Goal: Information Seeking & Learning: Learn about a topic

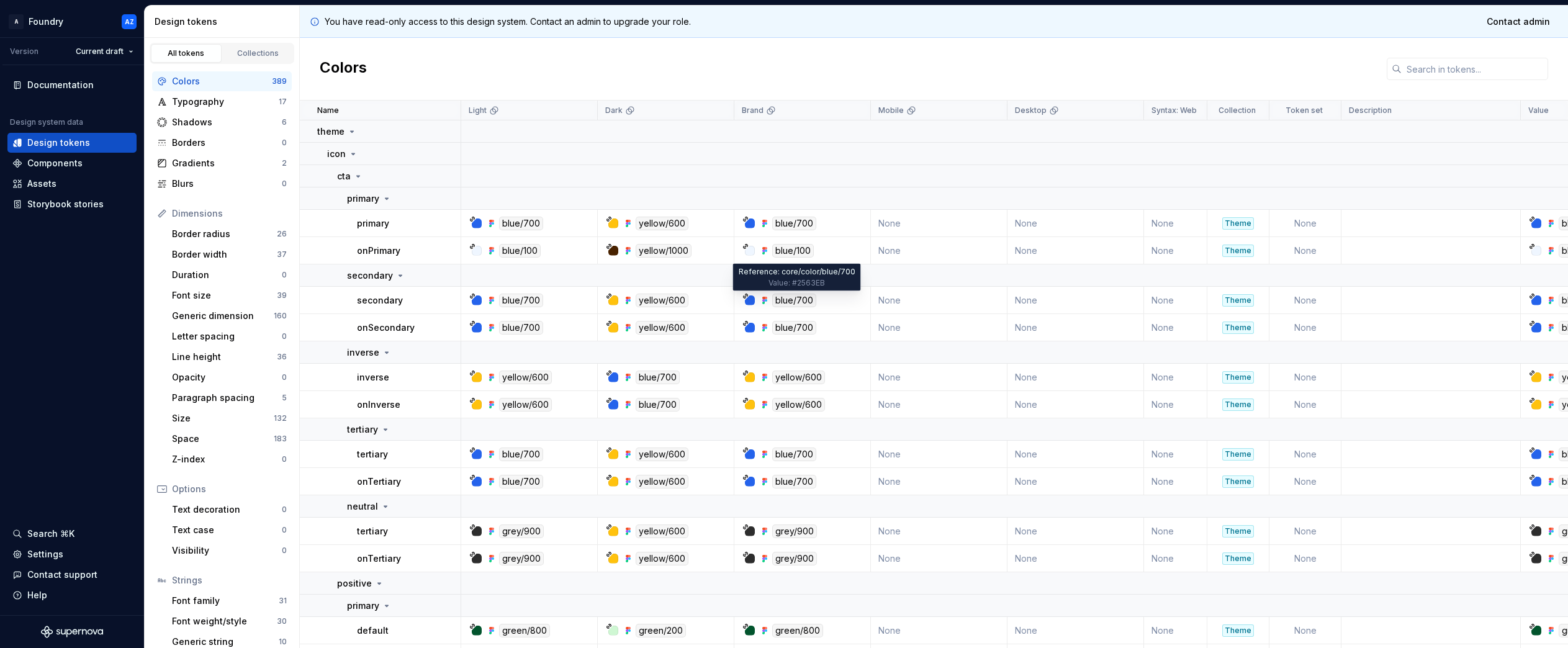
click at [783, 299] on div "blue/700" at bounding box center [794, 301] width 44 height 14
click at [195, 160] on div "Gradients" at bounding box center [227, 163] width 110 height 13
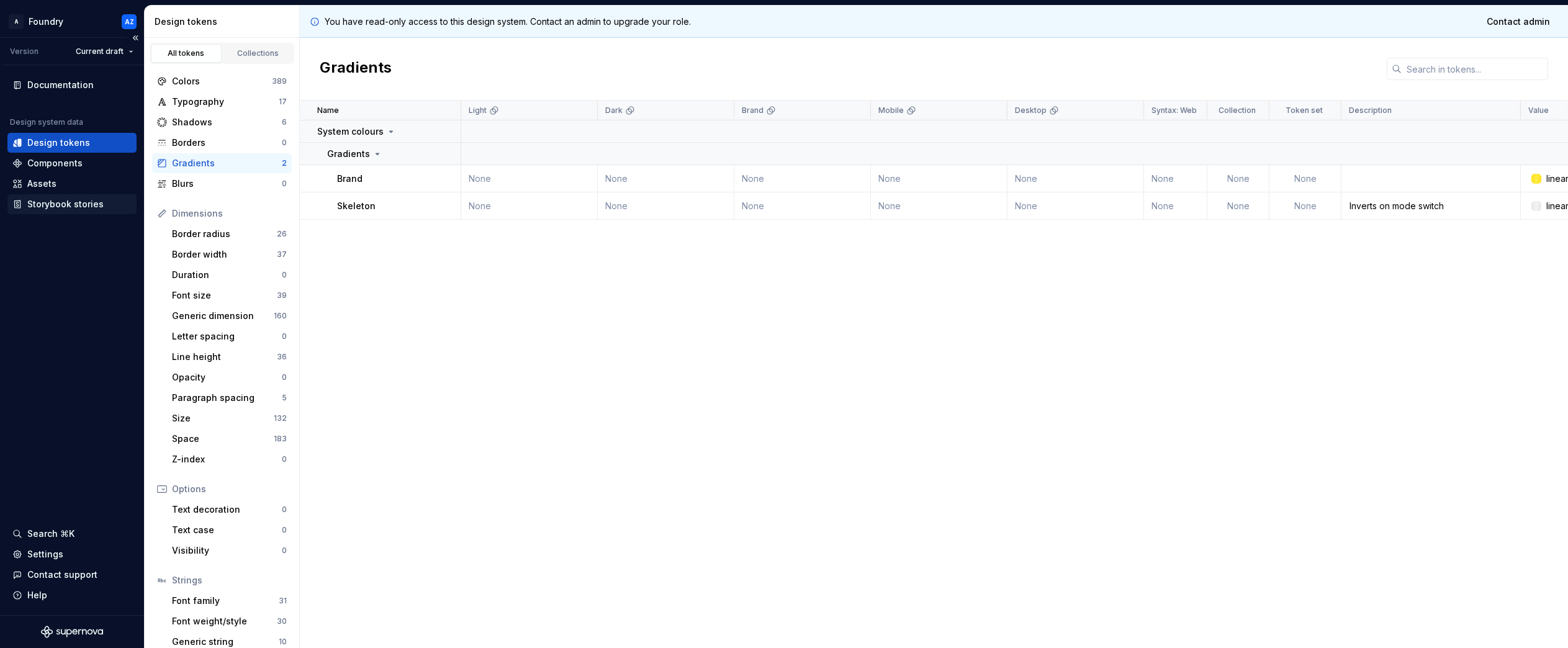
click at [42, 205] on div "Storybook stories" at bounding box center [65, 204] width 76 height 13
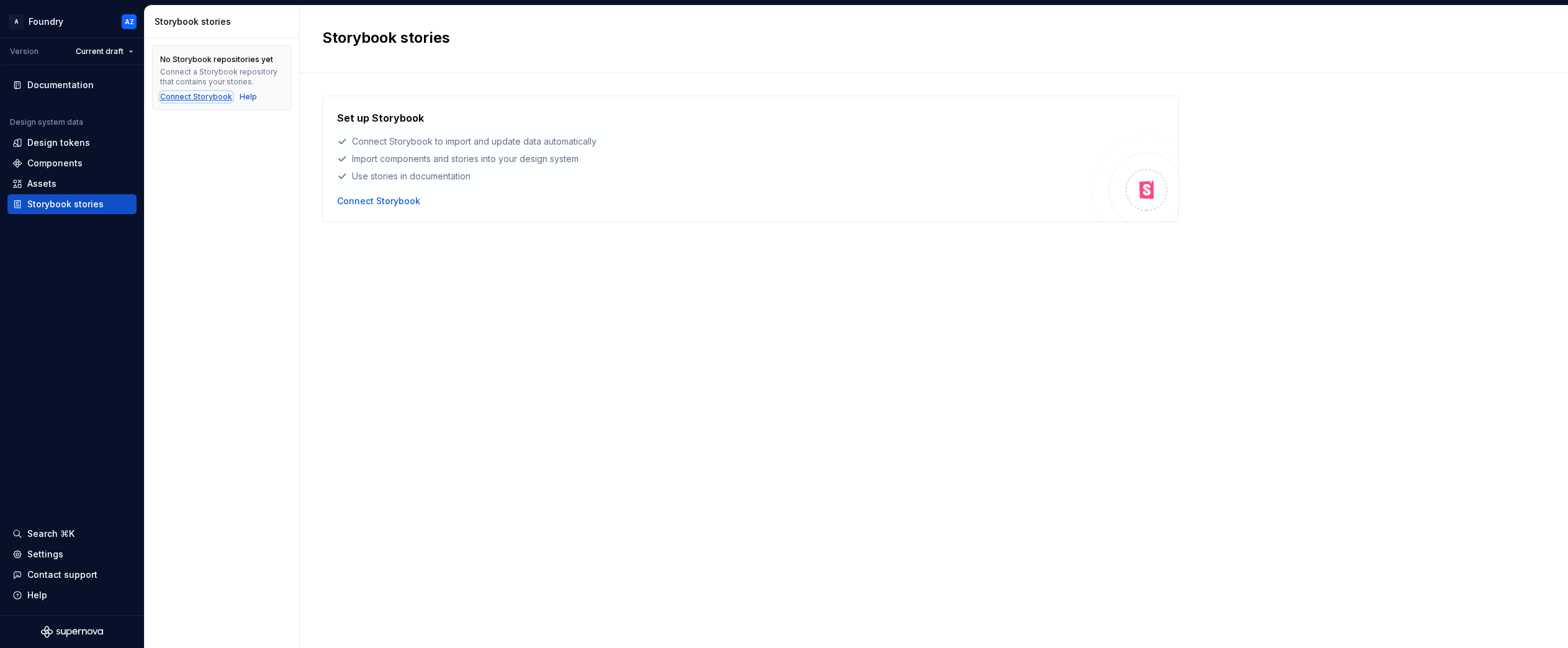
click at [175, 96] on div "Connect Storybook" at bounding box center [196, 97] width 72 height 10
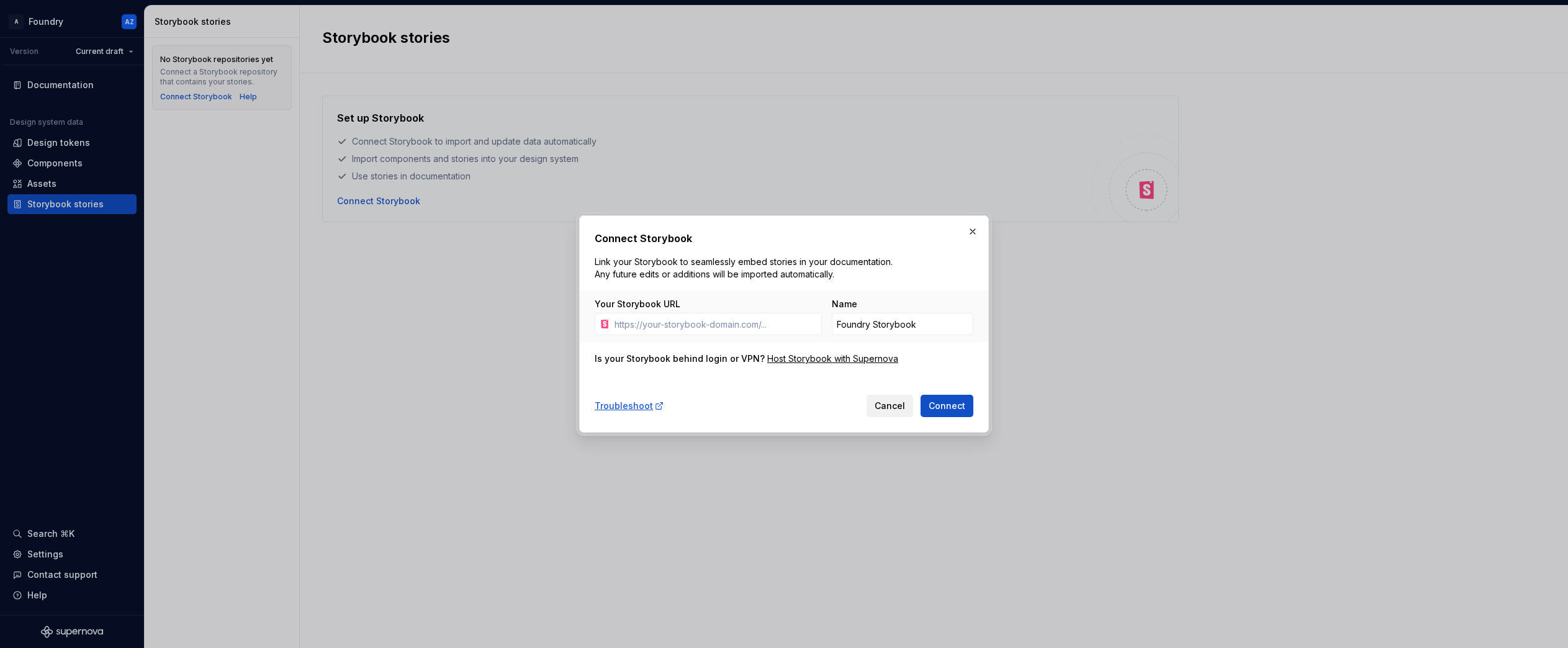
click at [894, 408] on span "Cancel" at bounding box center [890, 406] width 30 height 13
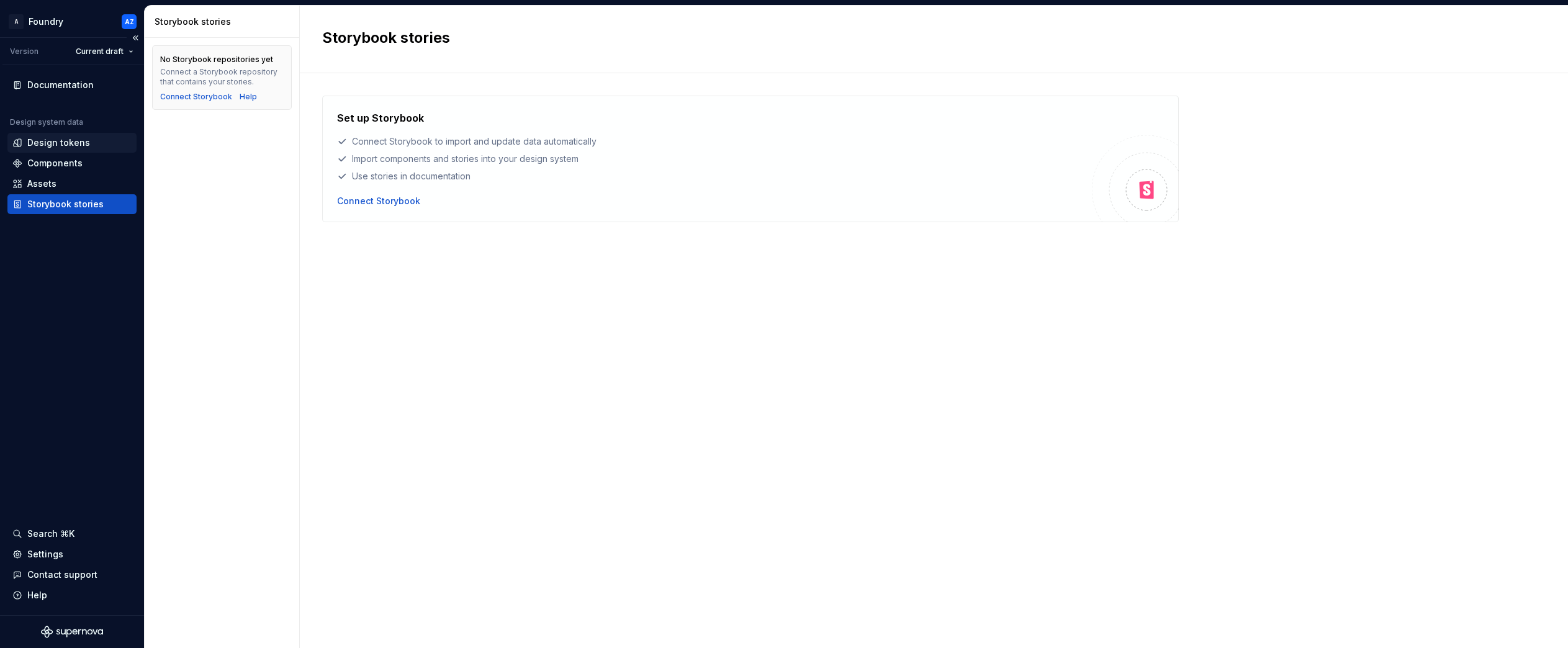
click at [42, 145] on div "Design tokens" at bounding box center [58, 142] width 63 height 13
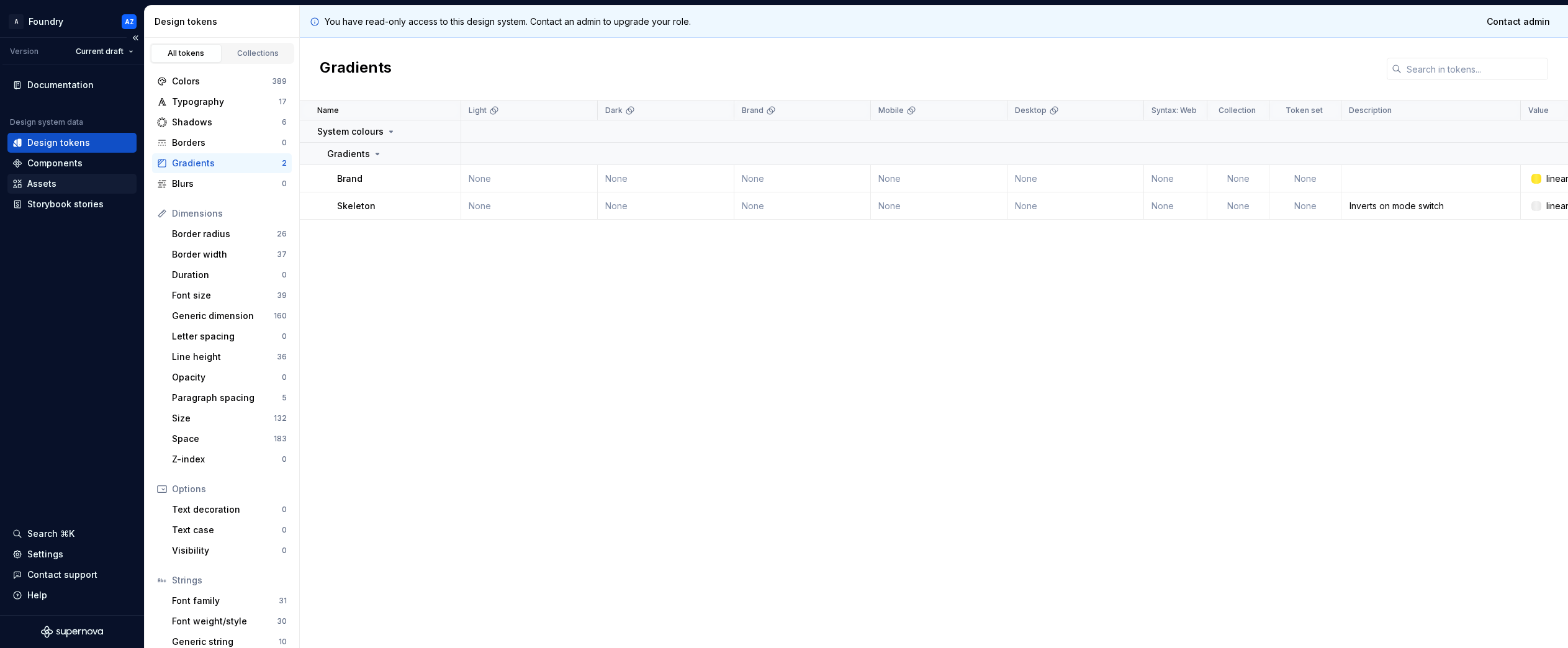
click at [40, 184] on div "Assets" at bounding box center [42, 183] width 29 height 13
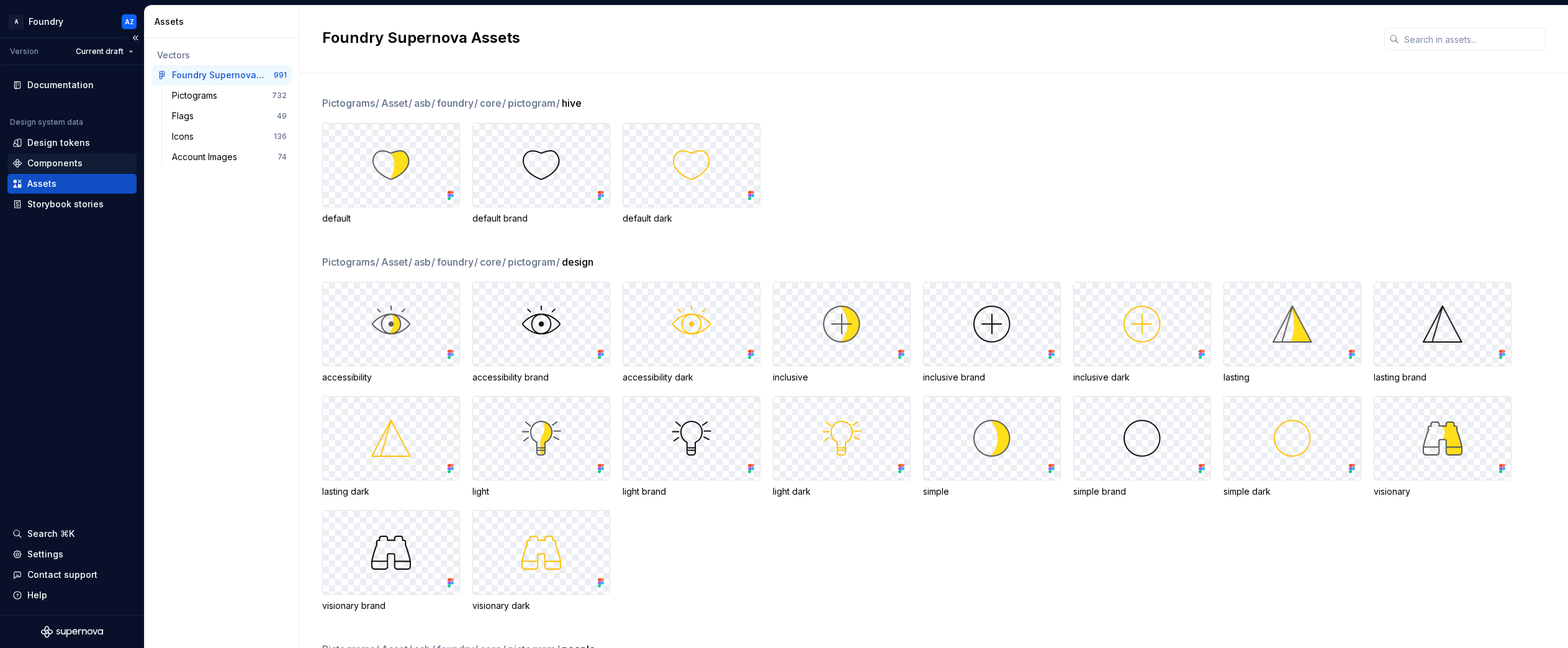
click at [48, 161] on div "Components" at bounding box center [54, 163] width 55 height 13
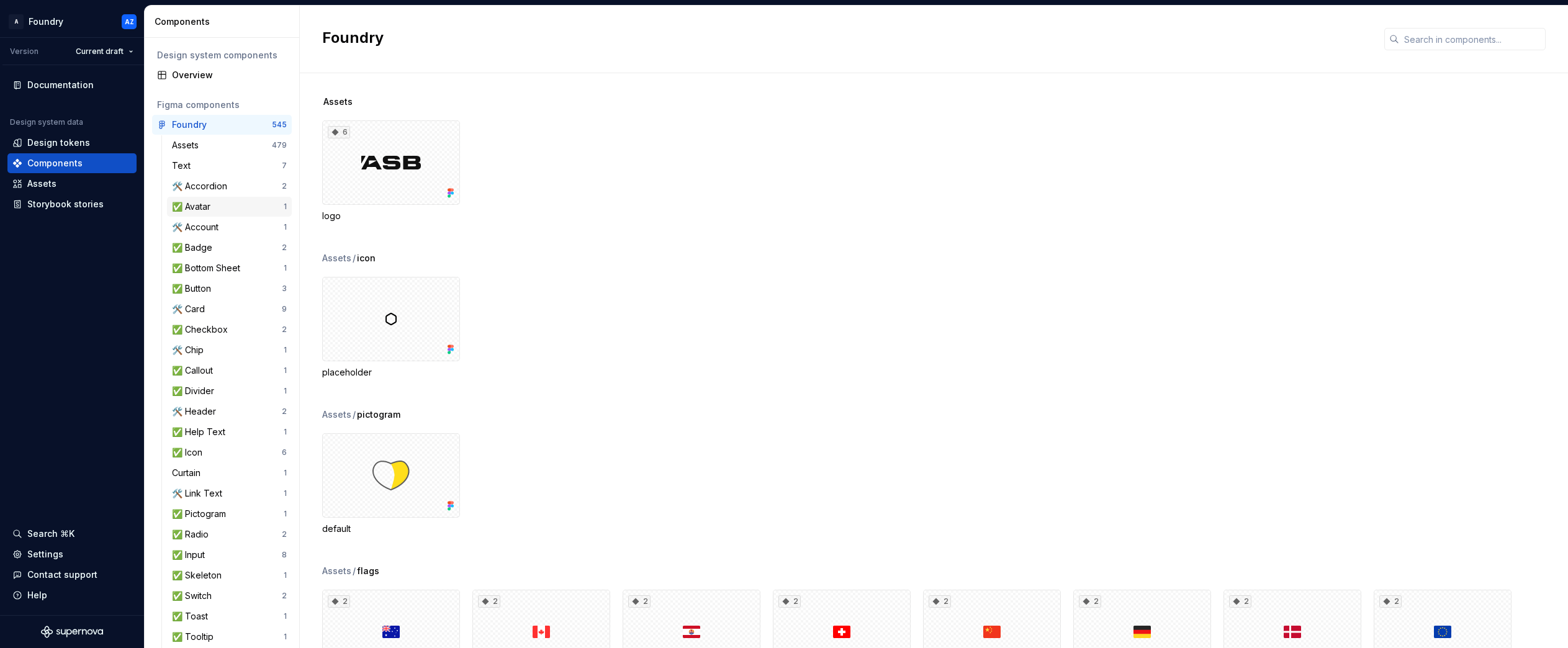
click at [206, 205] on div "✅ Avatar" at bounding box center [194, 207] width 44 height 13
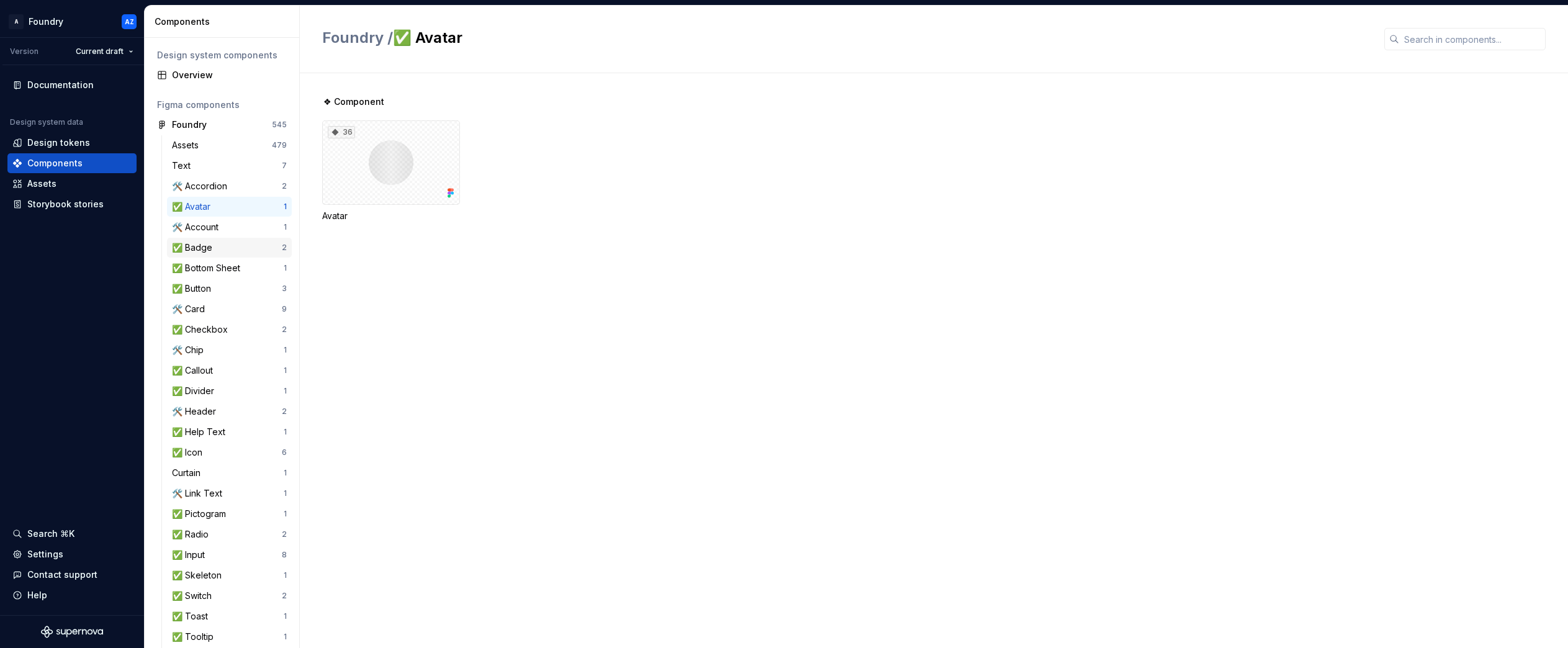
click at [203, 250] on div "✅ Badge" at bounding box center [195, 248] width 45 height 13
click at [207, 349] on div "🛠️ Chip" at bounding box center [228, 349] width 112 height 13
click at [199, 396] on div "✅ Divider" at bounding box center [195, 391] width 47 height 13
click at [398, 177] on div "24" at bounding box center [391, 163] width 138 height 85
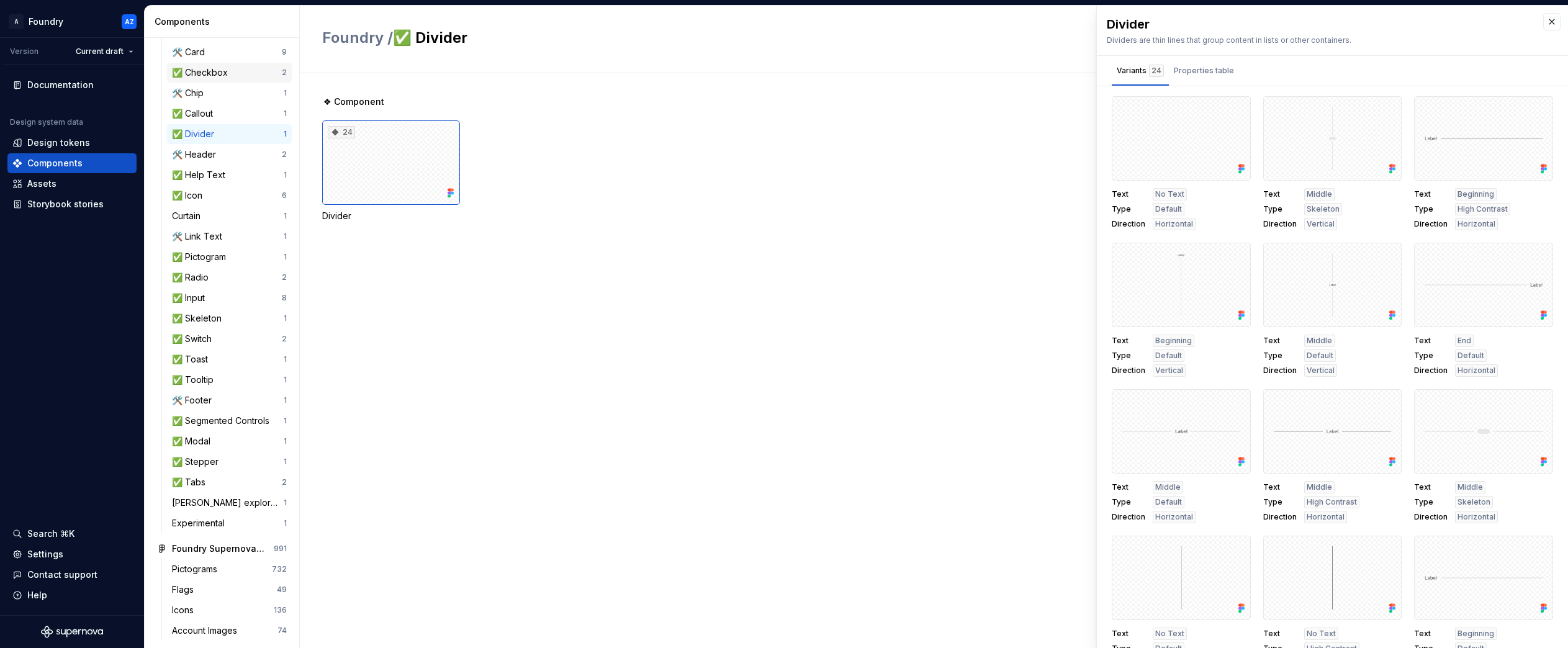
scroll to position [262, 0]
click at [211, 337] on div "✅ Switch" at bounding box center [195, 334] width 45 height 13
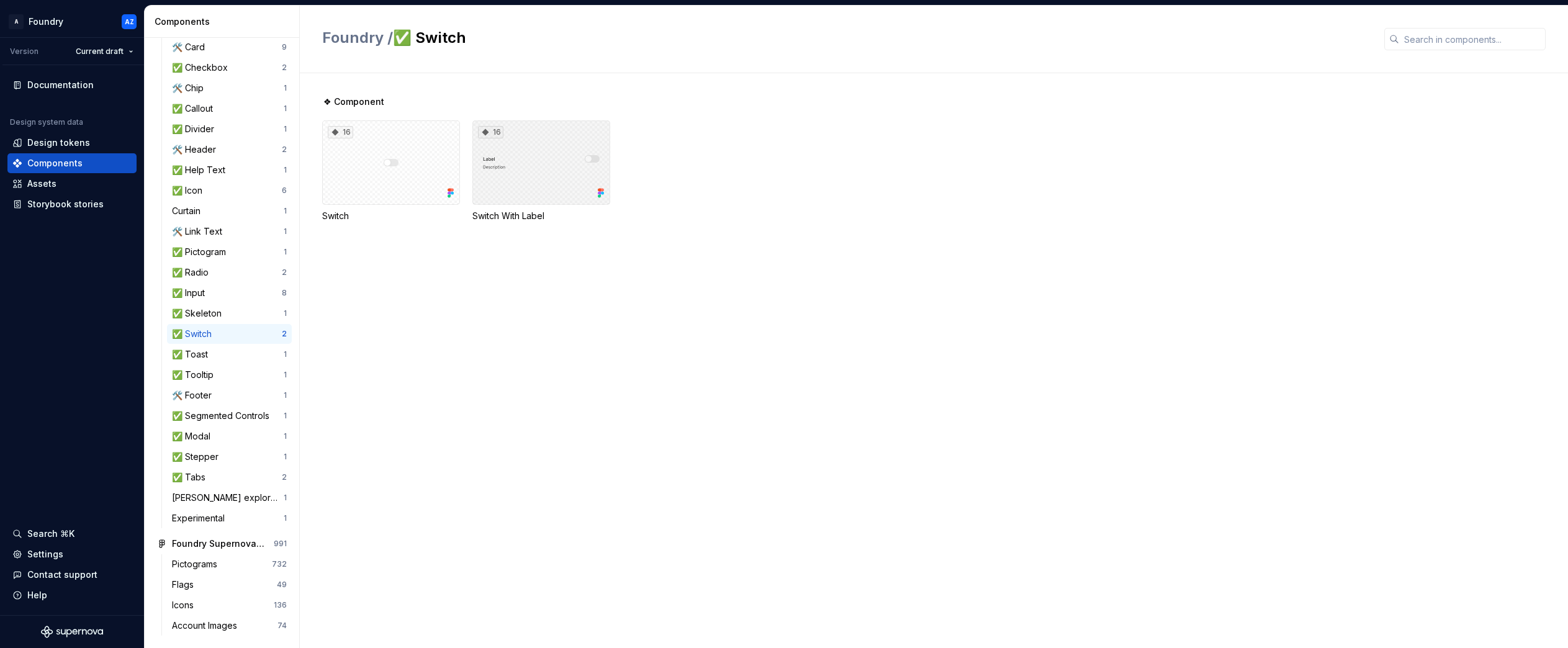
click at [539, 172] on div "16" at bounding box center [541, 163] width 138 height 85
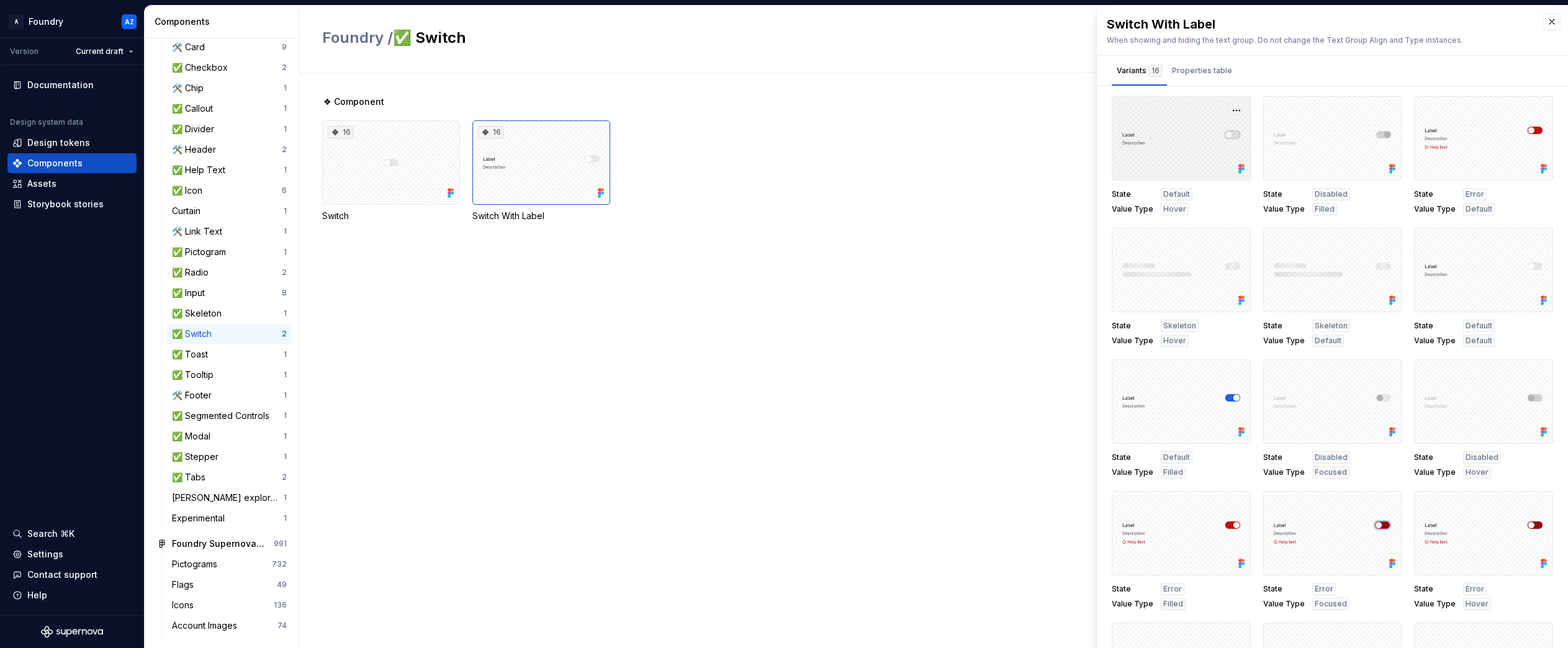
click at [1193, 138] on div at bounding box center [1181, 138] width 139 height 85
click at [1232, 109] on button "button" at bounding box center [1236, 111] width 17 height 17
click at [44, 142] on div "Design tokens" at bounding box center [58, 142] width 63 height 13
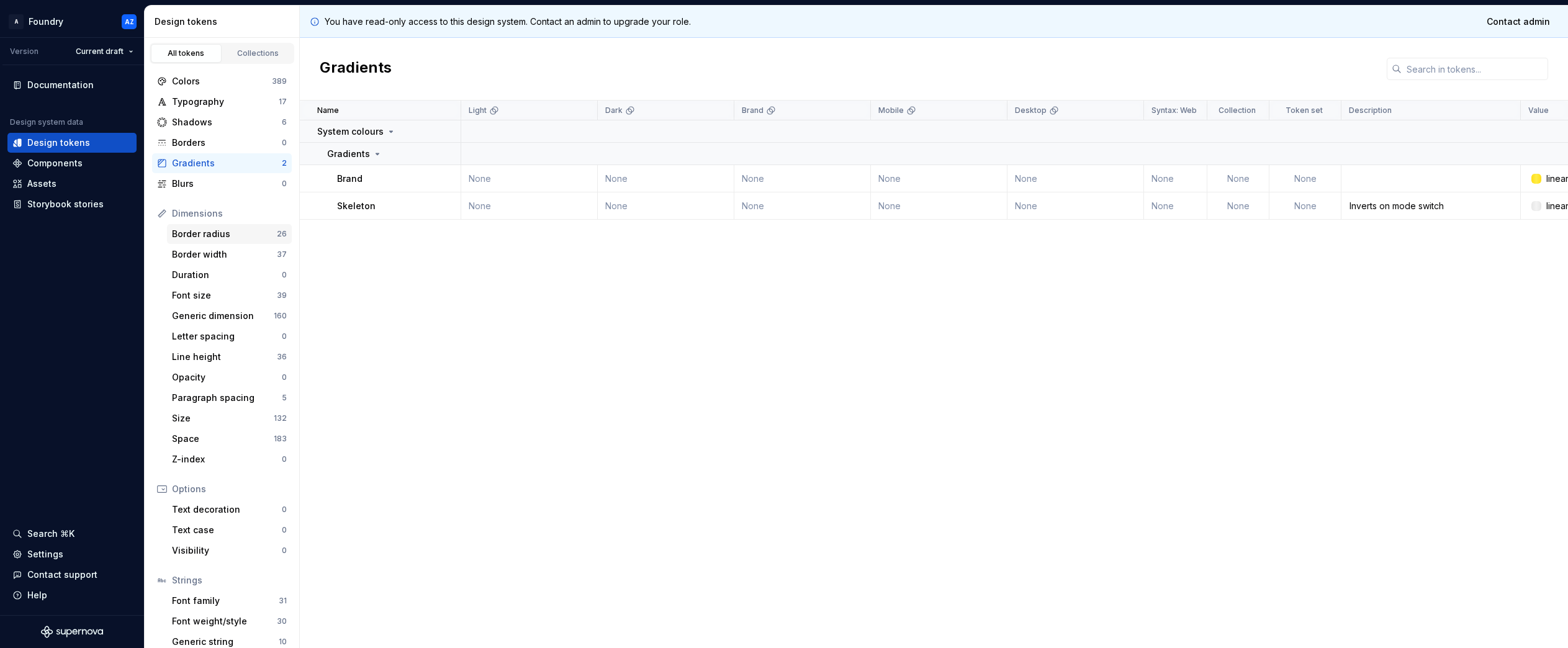
click at [187, 233] on div "Border radius" at bounding box center [224, 234] width 105 height 13
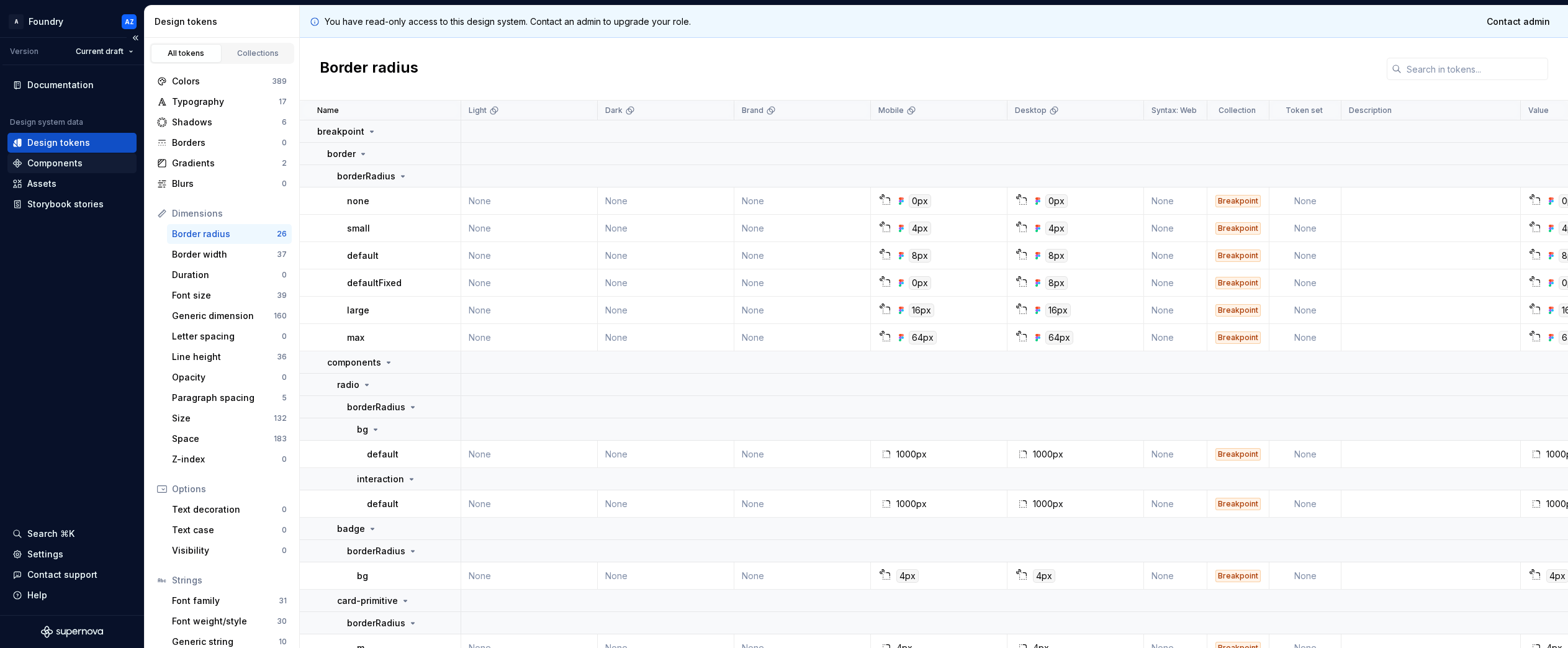
click at [54, 165] on div "Components" at bounding box center [54, 163] width 55 height 13
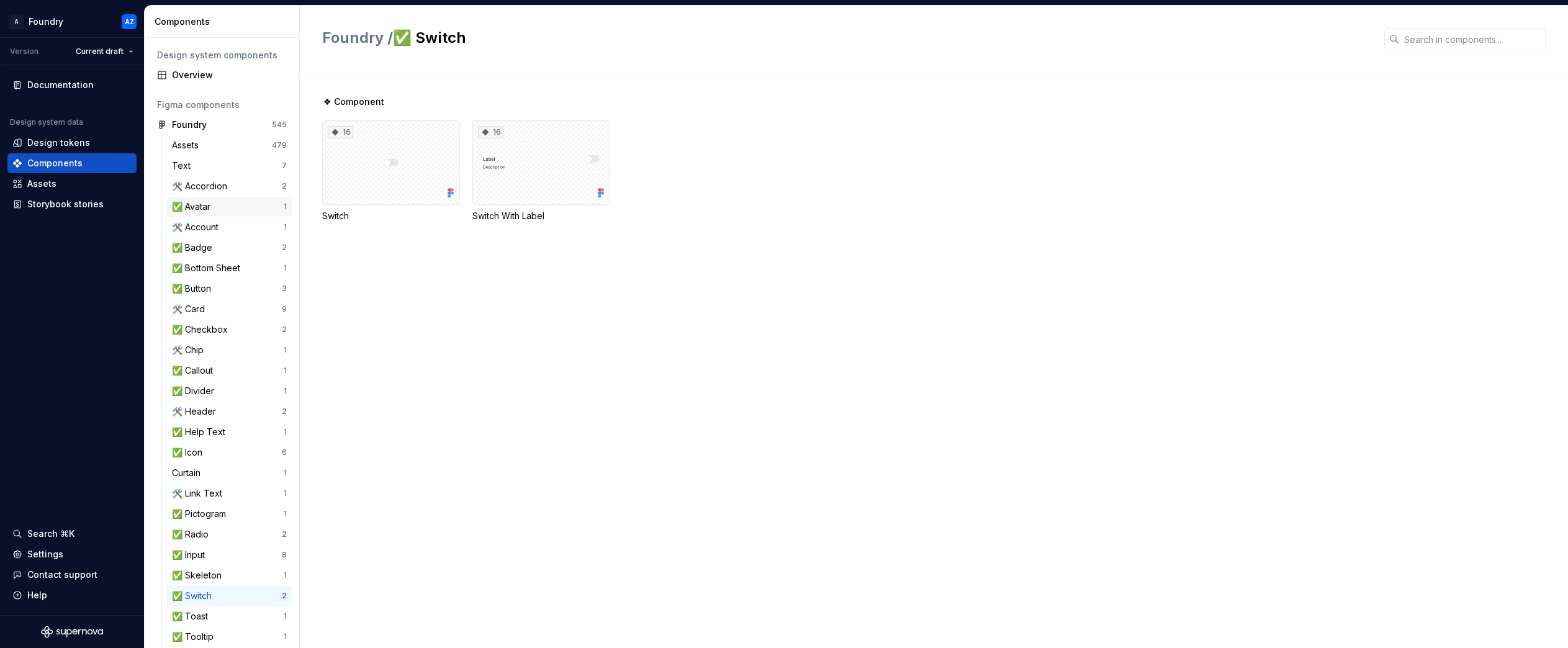
click at [196, 207] on div "✅ Avatar" at bounding box center [194, 207] width 44 height 13
click at [389, 160] on div "36" at bounding box center [391, 163] width 138 height 85
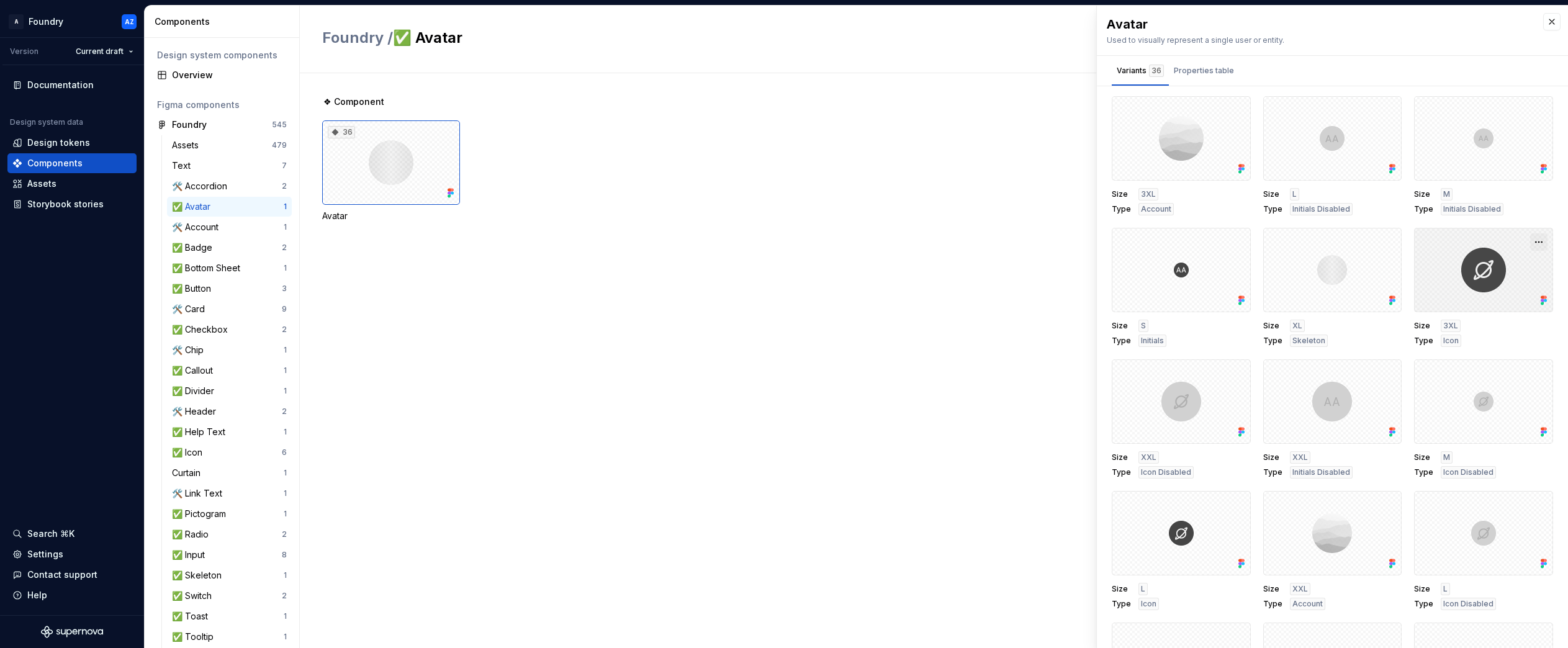
click at [1538, 243] on button "button" at bounding box center [1538, 242] width 17 height 17
click at [1501, 265] on div "Open in [GEOGRAPHIC_DATA]" at bounding box center [1499, 279] width 81 height 37
